Goal: Information Seeking & Learning: Learn about a topic

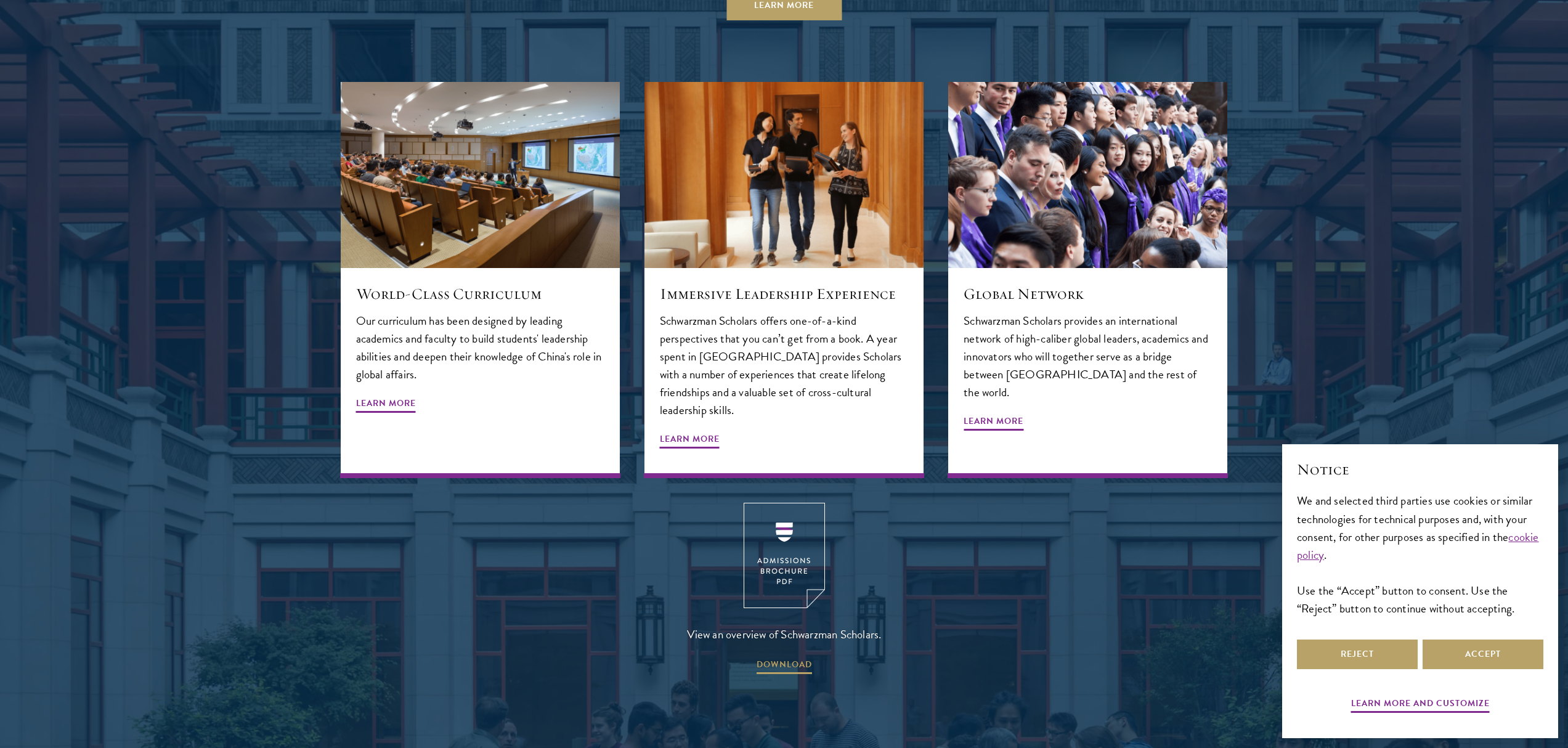
scroll to position [1537, 0]
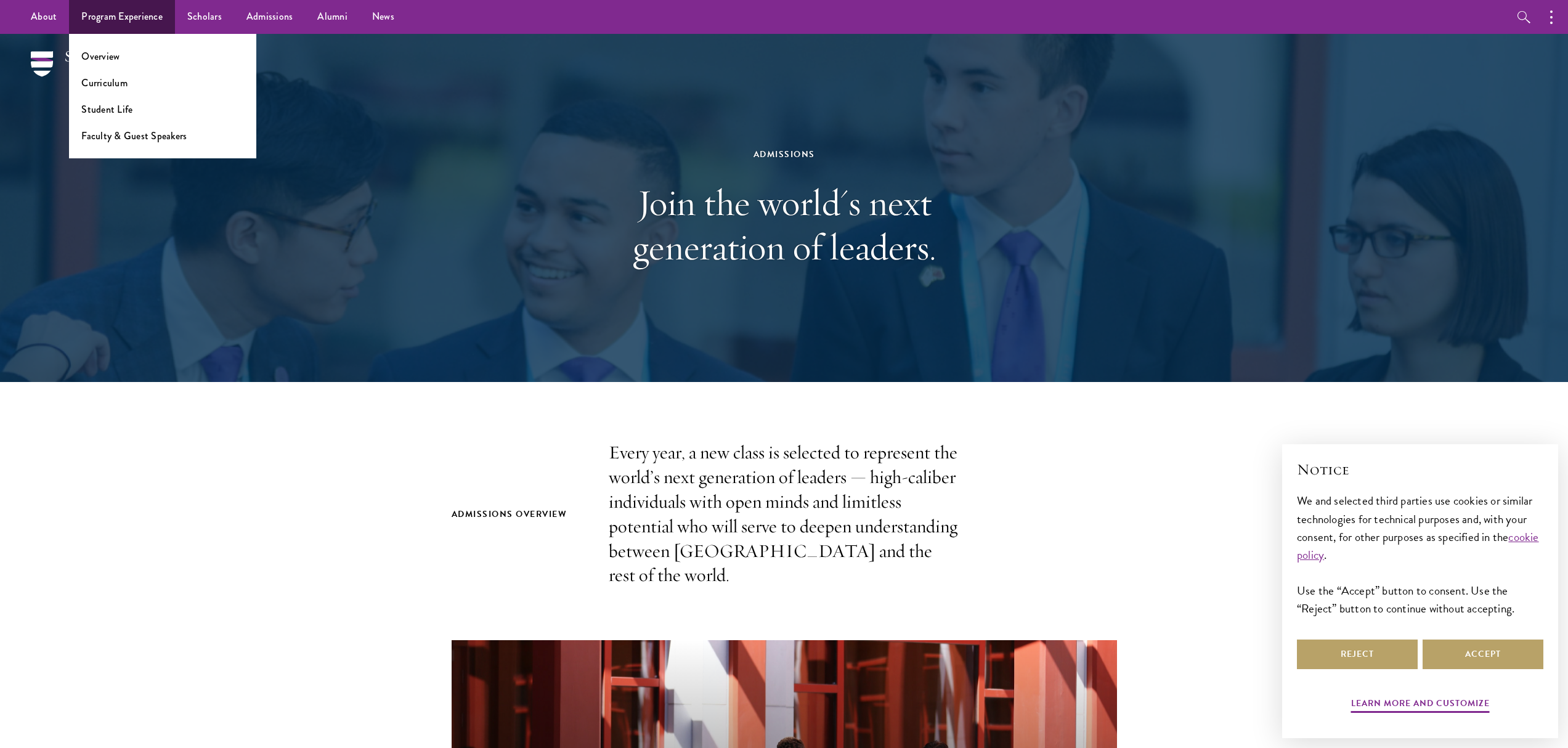
click at [114, 63] on ul "Overview Curriculum Student Life Faculty & Guest Speakers" at bounding box center [162, 96] width 187 height 124
click at [114, 58] on link "Overview" at bounding box center [101, 56] width 38 height 14
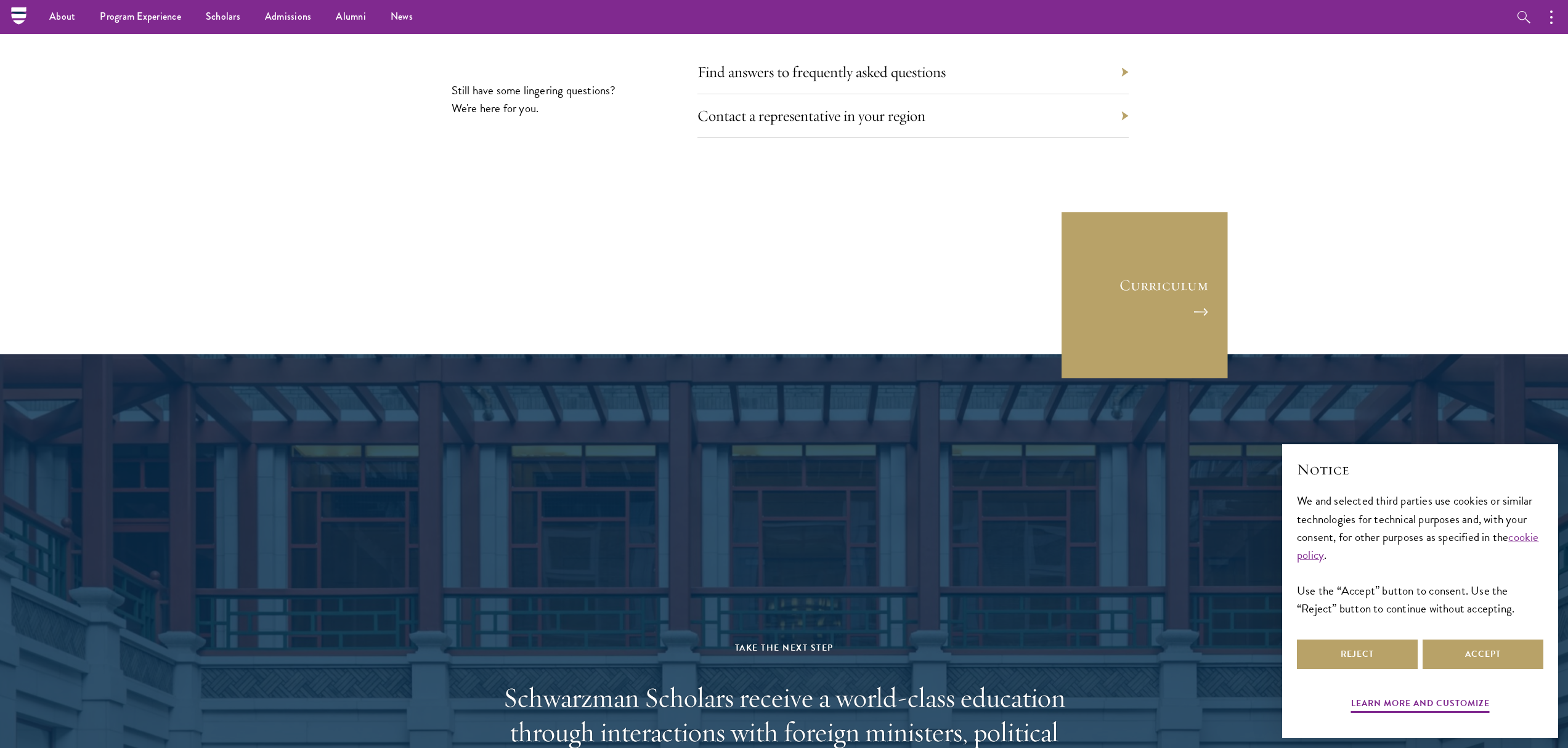
scroll to position [5773, 0]
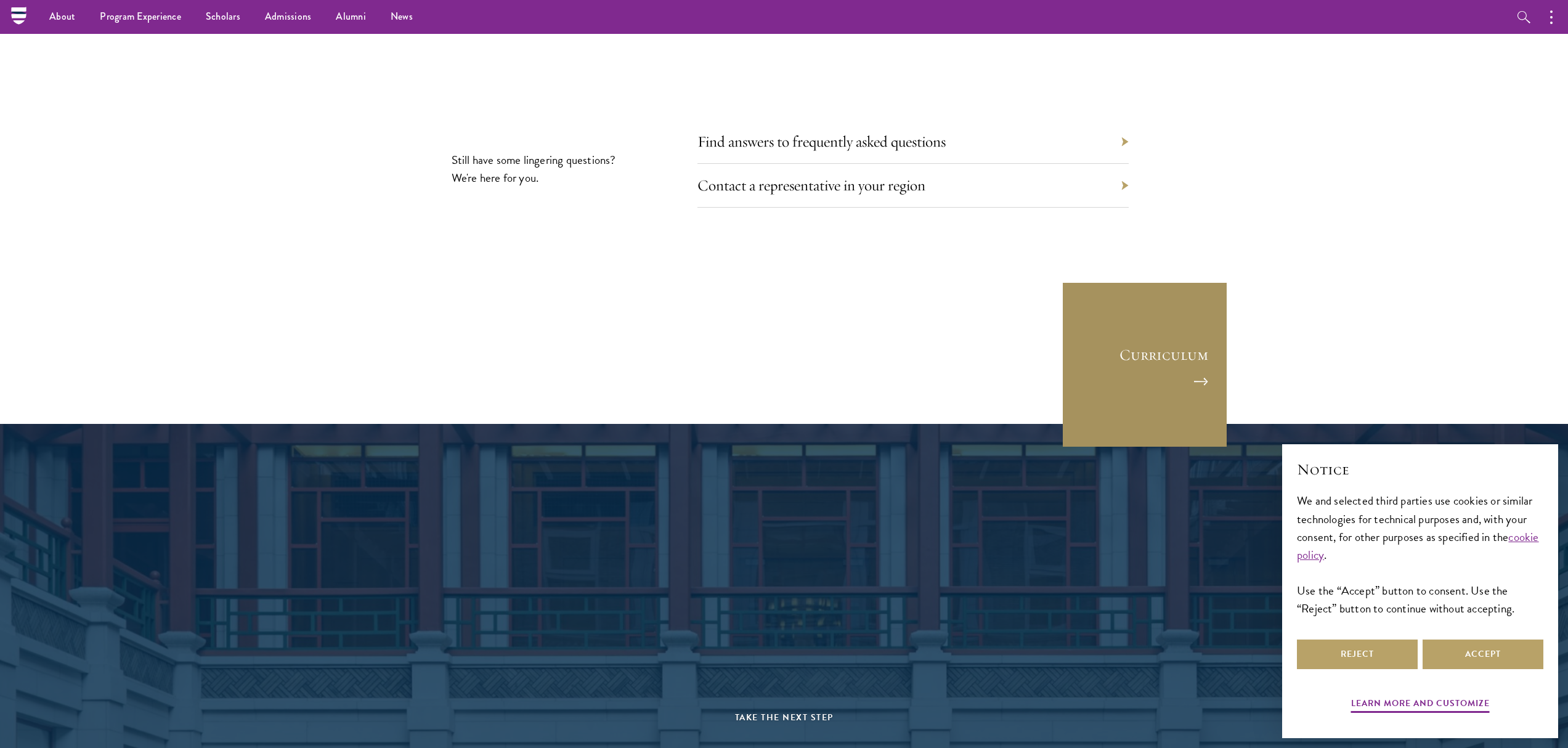
click at [1175, 305] on link "Curriculum" at bounding box center [1145, 364] width 167 height 167
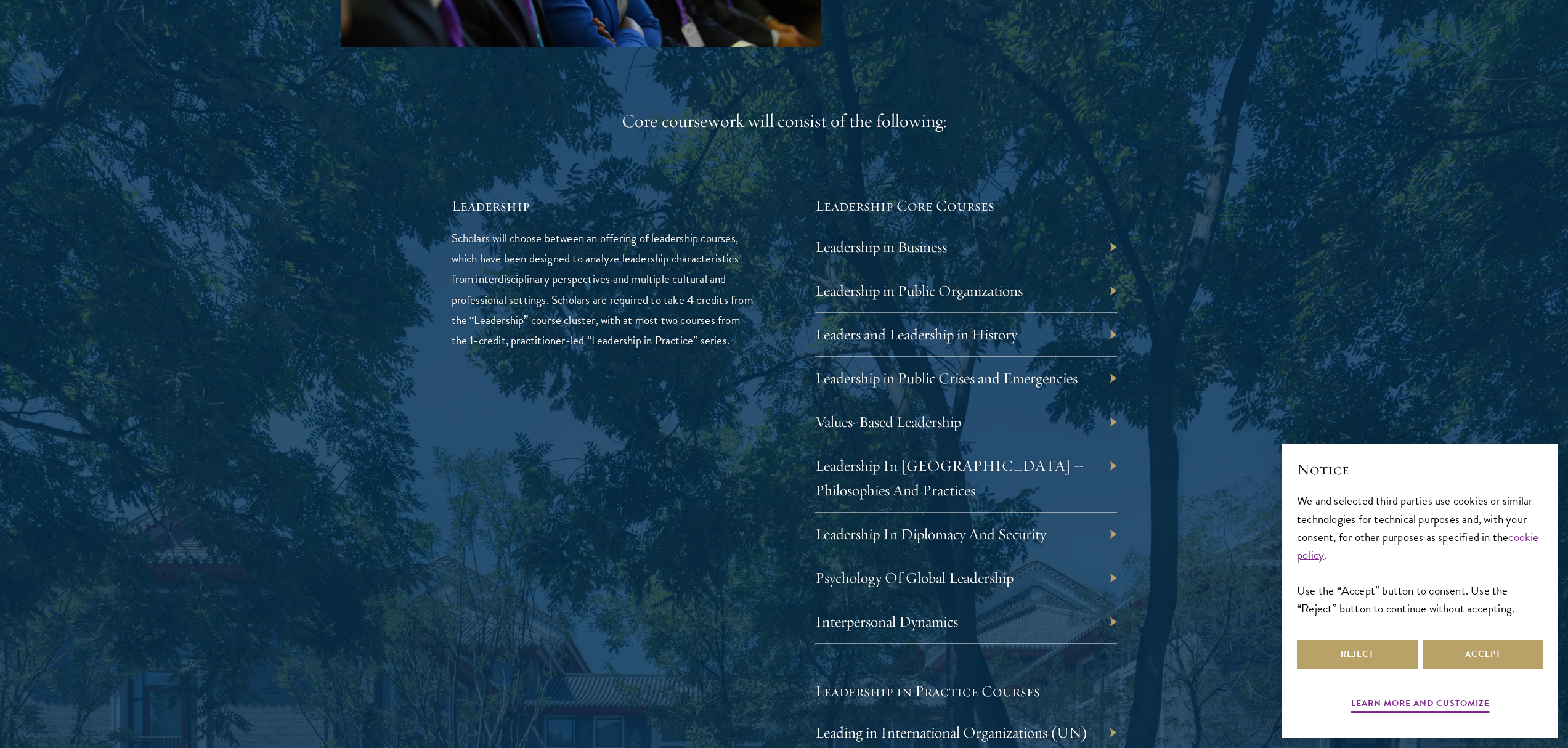
scroll to position [2510, 0]
